Goal: Check status: Check status

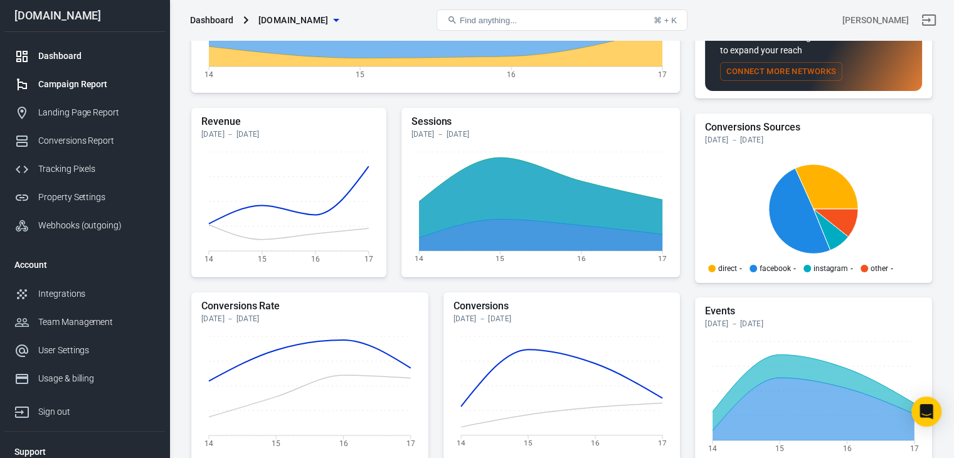
click at [66, 78] on div "Campaign Report" at bounding box center [96, 84] width 117 height 13
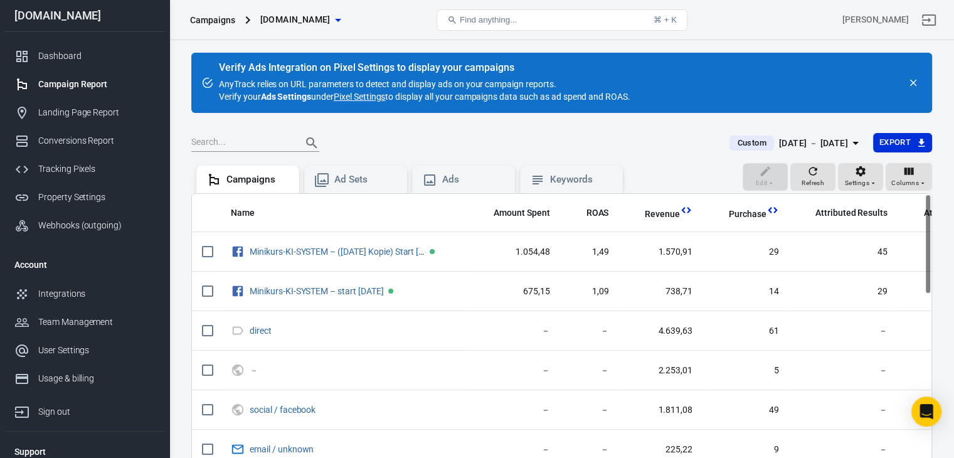
click at [844, 139] on div "[DATE] － [DATE]" at bounding box center [813, 144] width 69 height 16
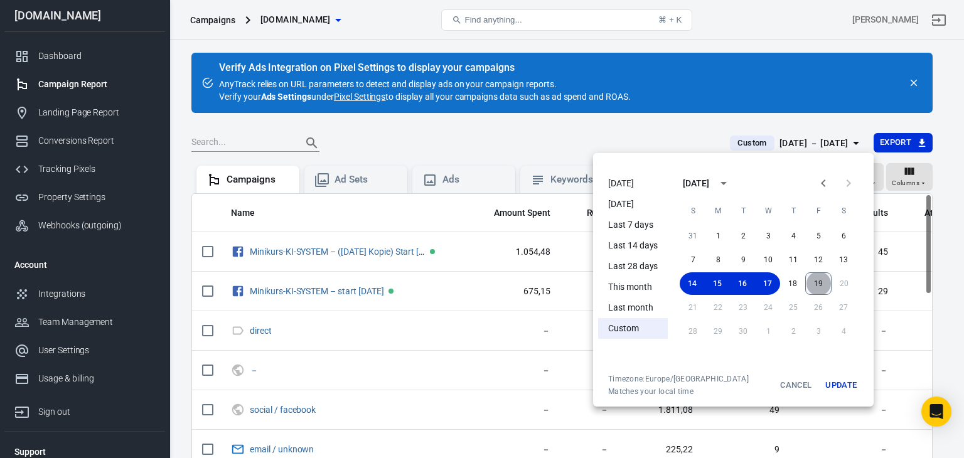
click at [816, 284] on button "19" at bounding box center [818, 283] width 26 height 23
click at [816, 284] on button "19" at bounding box center [818, 283] width 25 height 23
click at [838, 385] on button "Update" at bounding box center [841, 385] width 40 height 23
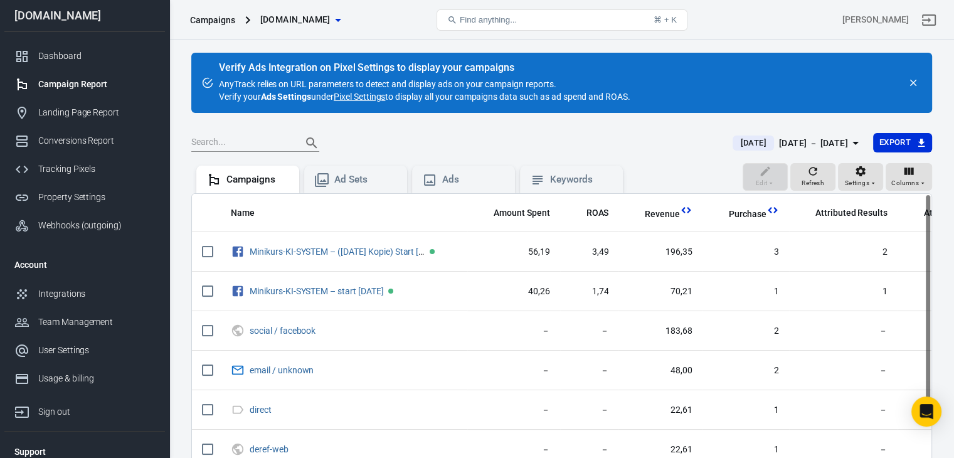
click at [836, 139] on div "[DATE] － [DATE]" at bounding box center [813, 144] width 69 height 16
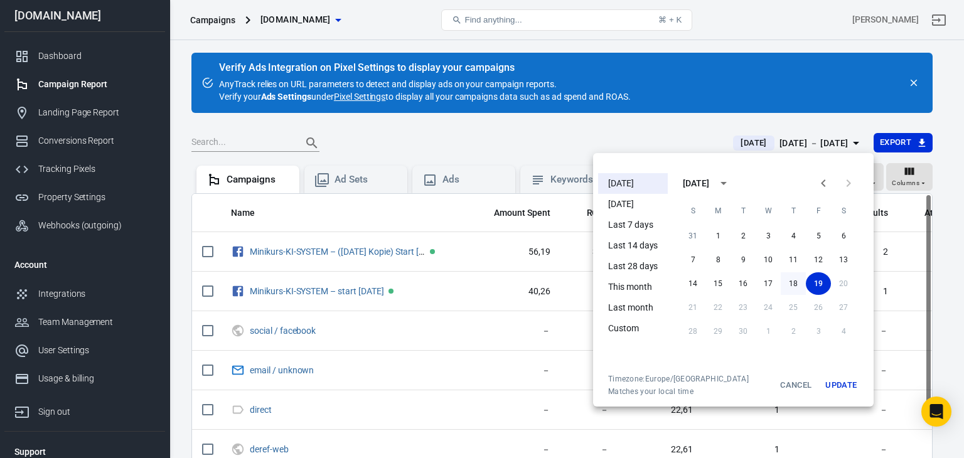
click at [796, 279] on button "18" at bounding box center [792, 283] width 25 height 23
click at [796, 282] on button "18" at bounding box center [792, 283] width 25 height 23
click at [836, 386] on button "Update" at bounding box center [841, 385] width 40 height 23
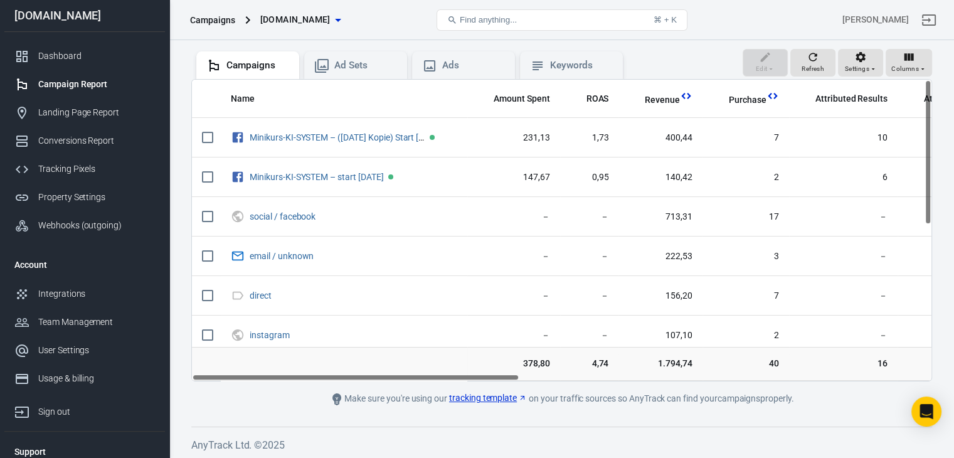
scroll to position [115, 0]
drag, startPoint x: 499, startPoint y: 378, endPoint x: 541, endPoint y: 392, distance: 44.8
click at [541, 392] on main "Verify Ads Integration on Pixel Settings to display your campaigns AnyTrack rel…" at bounding box center [561, 171] width 741 height 468
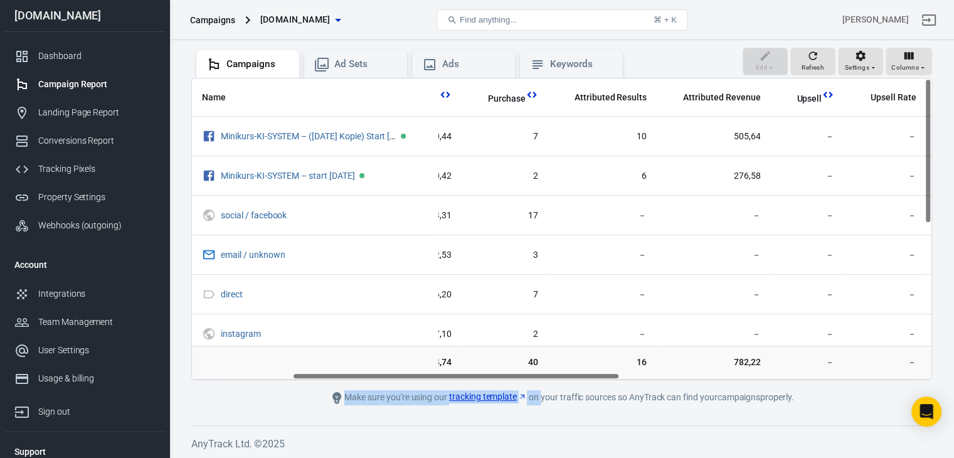
scroll to position [0, 280]
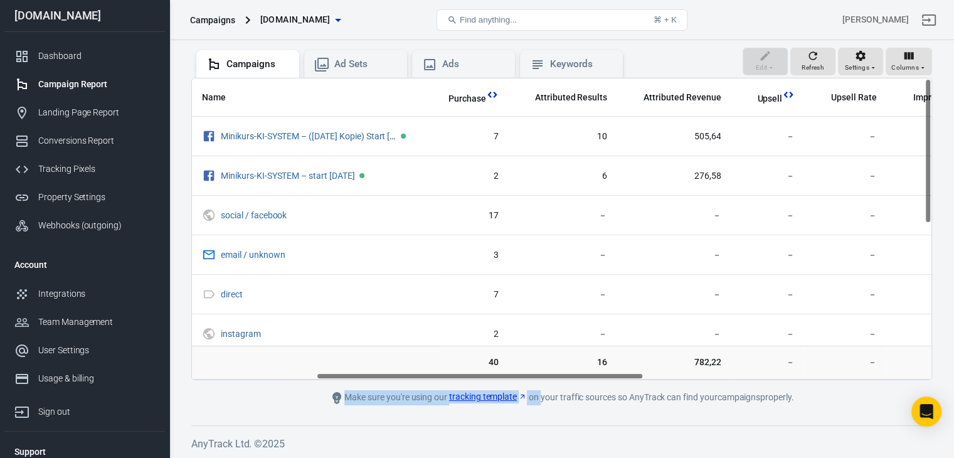
drag, startPoint x: 505, startPoint y: 375, endPoint x: 630, endPoint y: 394, distance: 126.4
click at [630, 394] on main "Verify Ads Integration on Pixel Settings to display your campaigns AnyTrack rel…" at bounding box center [561, 171] width 741 height 468
click at [675, 444] on h6 "AnyTrack Ltd. © 2025" at bounding box center [561, 444] width 741 height 16
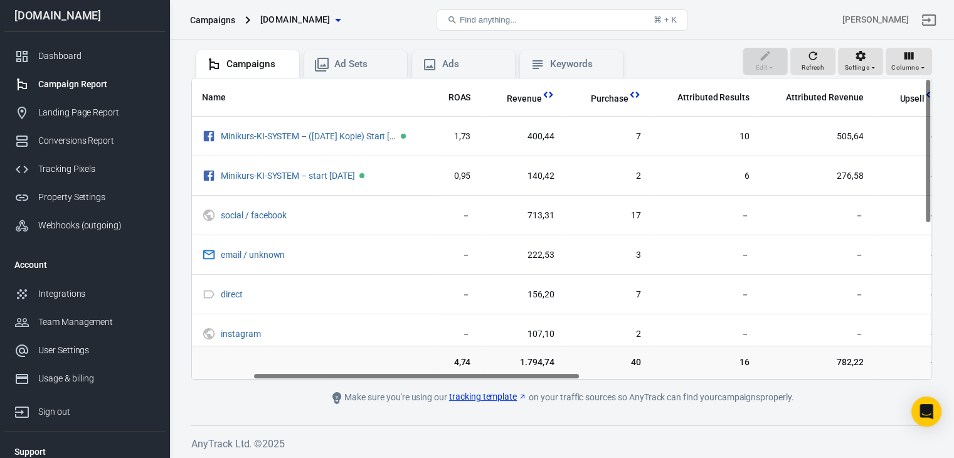
scroll to position [0, 143]
drag, startPoint x: 607, startPoint y: 373, endPoint x: 546, endPoint y: 379, distance: 61.2
click at [546, 379] on main "Verify Ads Integration on Pixel Settings to display your campaigns AnyTrack rel…" at bounding box center [561, 171] width 741 height 468
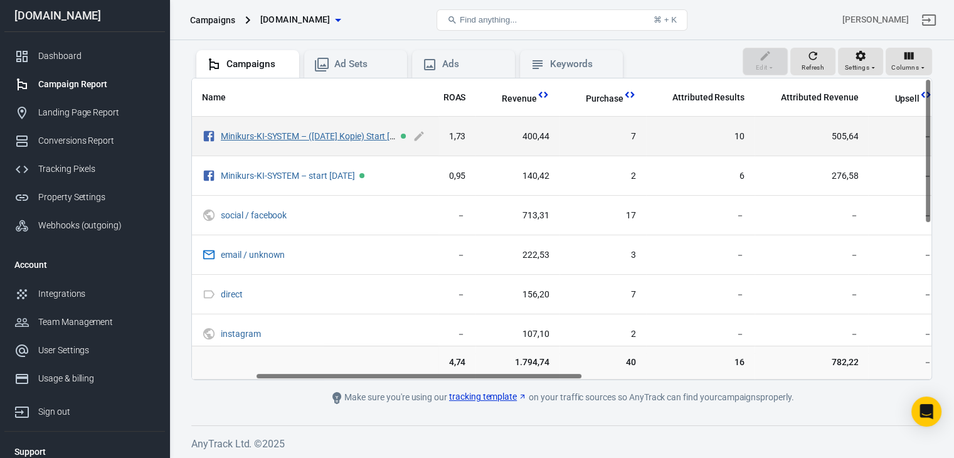
click at [338, 133] on link "Minikurs-KI-SYSTEM – ([DATE] Kopie) Start [DATE]" at bounding box center [317, 136] width 192 height 10
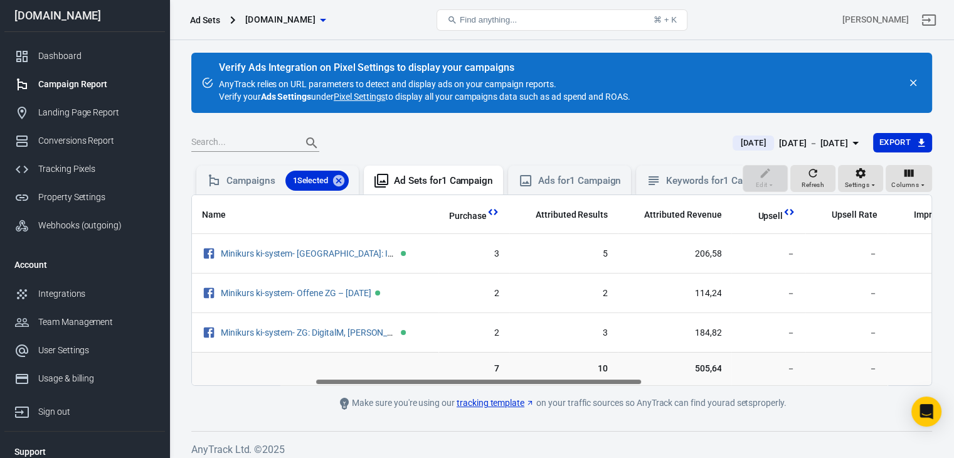
scroll to position [0, 282]
drag, startPoint x: 499, startPoint y: 390, endPoint x: 625, endPoint y: 384, distance: 125.6
click at [625, 384] on div "Name Amount Spent ROAS Revenue Purchase Attributed Results Attributed Revenue U…" at bounding box center [561, 289] width 741 height 191
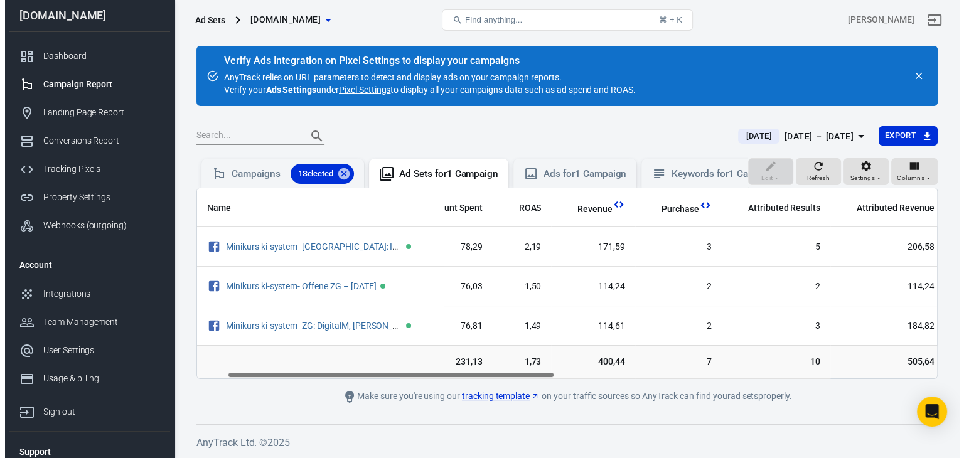
scroll to position [0, 75]
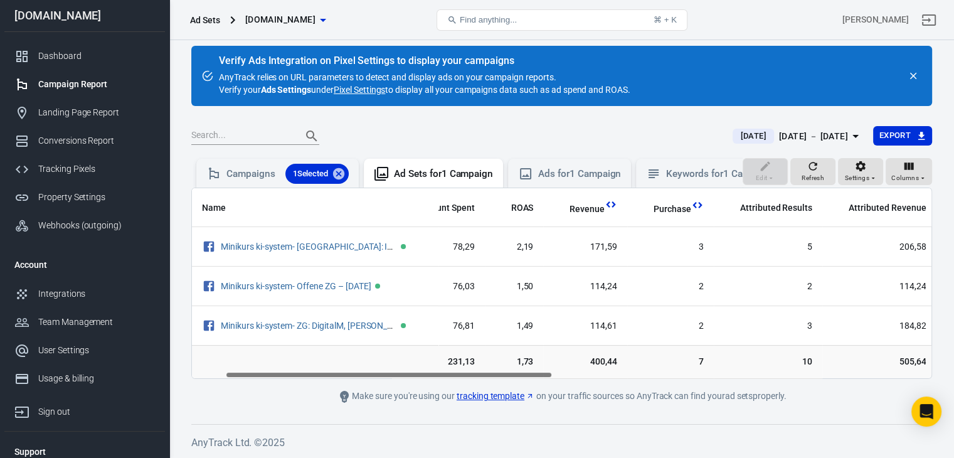
drag, startPoint x: 634, startPoint y: 376, endPoint x: 543, endPoint y: 392, distance: 92.4
click at [543, 392] on main "Verify Ads Integration on Pixel Settings to display your campaigns AnyTrack rel…" at bounding box center [561, 225] width 741 height 358
click at [809, 129] on div "[DATE] － [DATE]" at bounding box center [813, 137] width 69 height 16
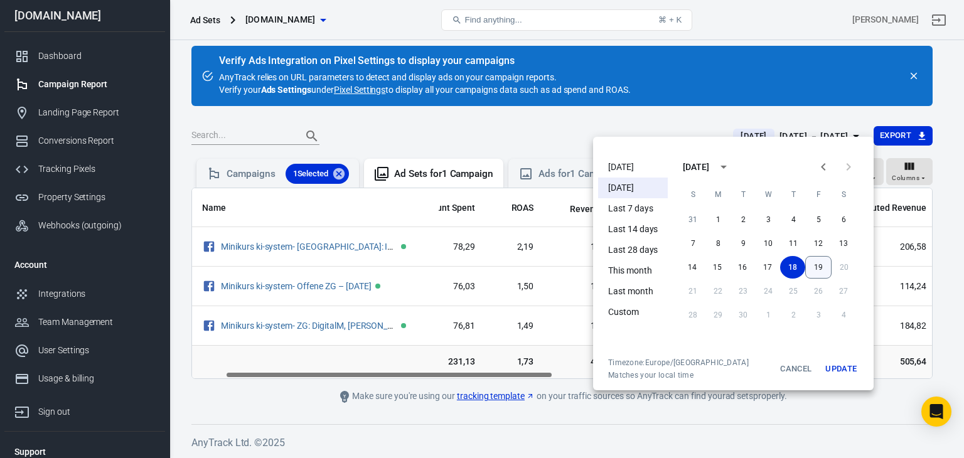
click at [813, 261] on button "19" at bounding box center [818, 267] width 26 height 23
click at [764, 264] on button "17" at bounding box center [767, 267] width 25 height 23
click at [836, 366] on button "Update" at bounding box center [841, 369] width 40 height 23
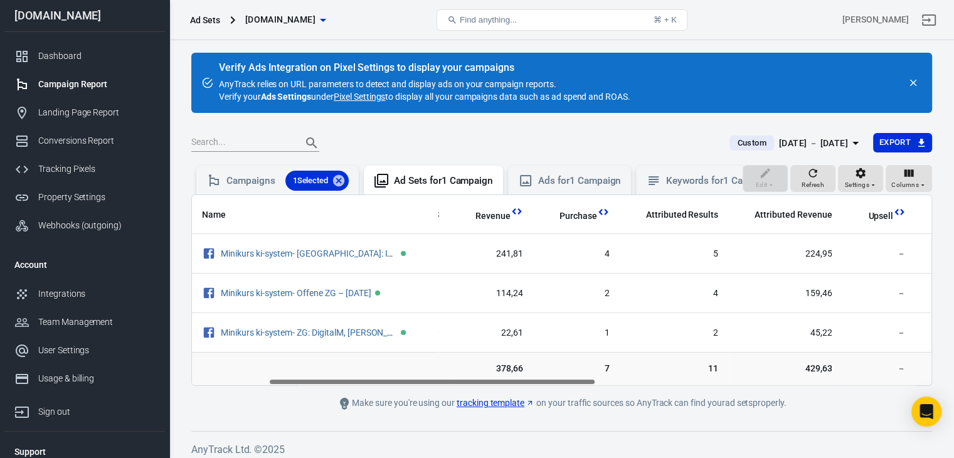
scroll to position [0, 173]
drag, startPoint x: 502, startPoint y: 390, endPoint x: 578, endPoint y: 400, distance: 77.1
click at [578, 400] on main "Verify Ads Integration on Pixel Settings to display your campaigns AnyTrack rel…" at bounding box center [561, 232] width 741 height 358
click at [249, 184] on div "Campaigns 1 Selected" at bounding box center [287, 181] width 122 height 20
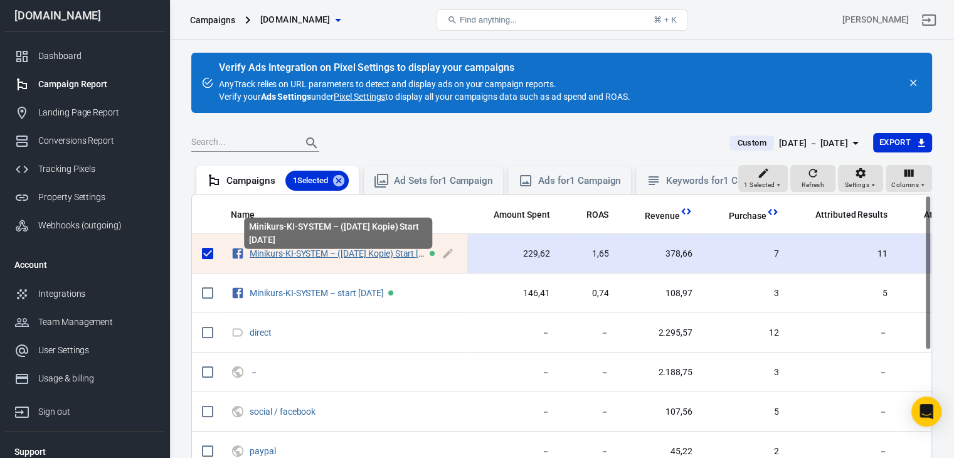
click at [308, 258] on link "Minikurs-KI-SYSTEM – ([DATE] Kopie) Start [DATE]" at bounding box center [346, 253] width 192 height 10
